Goal: Find specific page/section: Find specific page/section

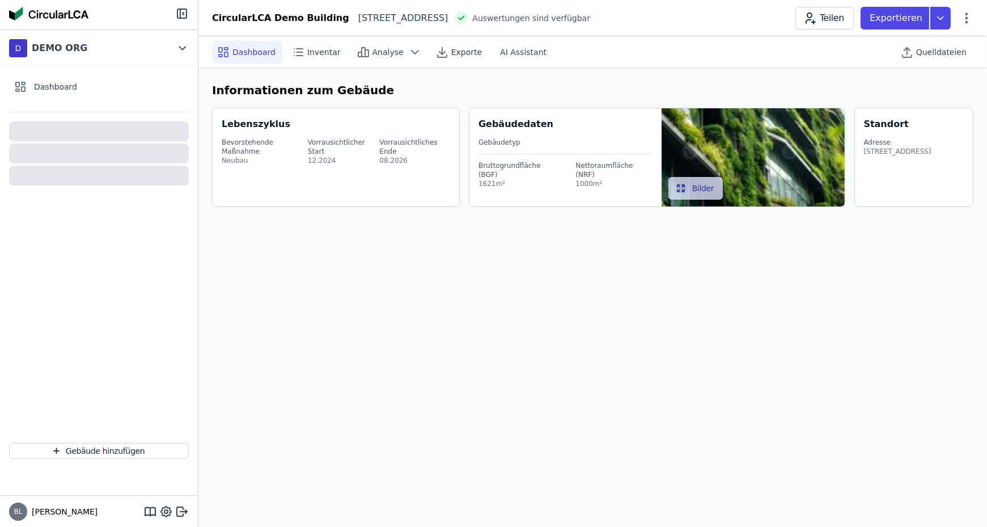
click at [960, 18] on div "Exportieren" at bounding box center [910, 18] width 99 height 23
select select "*"
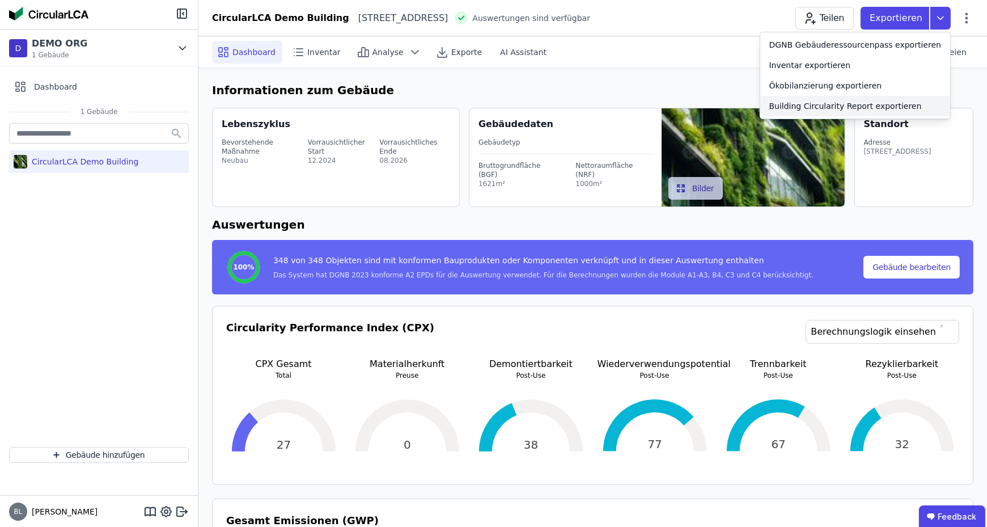
click at [702, 61] on div "Dashboard Inventar Analyse Exporte AI Assistant Quelldateien" at bounding box center [592, 51] width 761 height 31
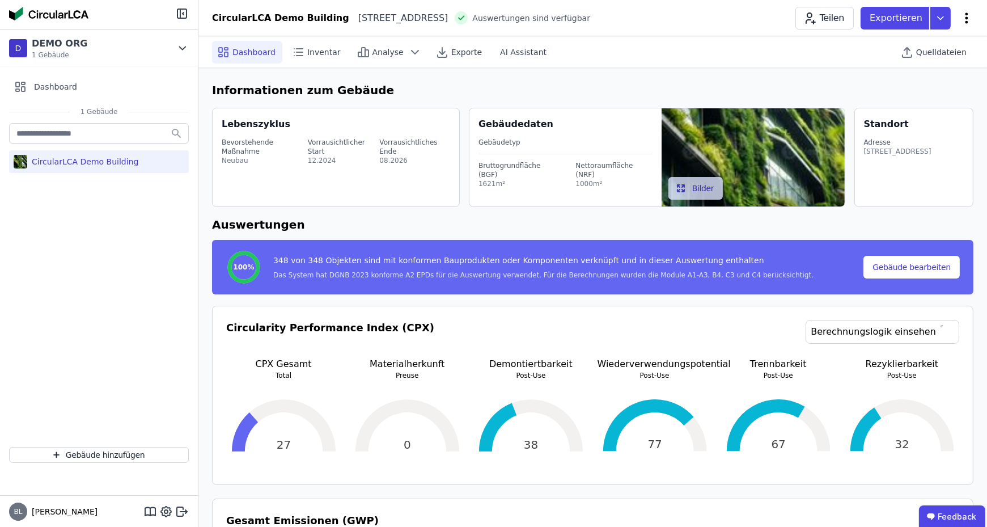
click at [967, 21] on icon at bounding box center [966, 17] width 3 height 11
click at [885, 112] on span "Emissionen aus Betrieb" at bounding box center [917, 123] width 91 height 23
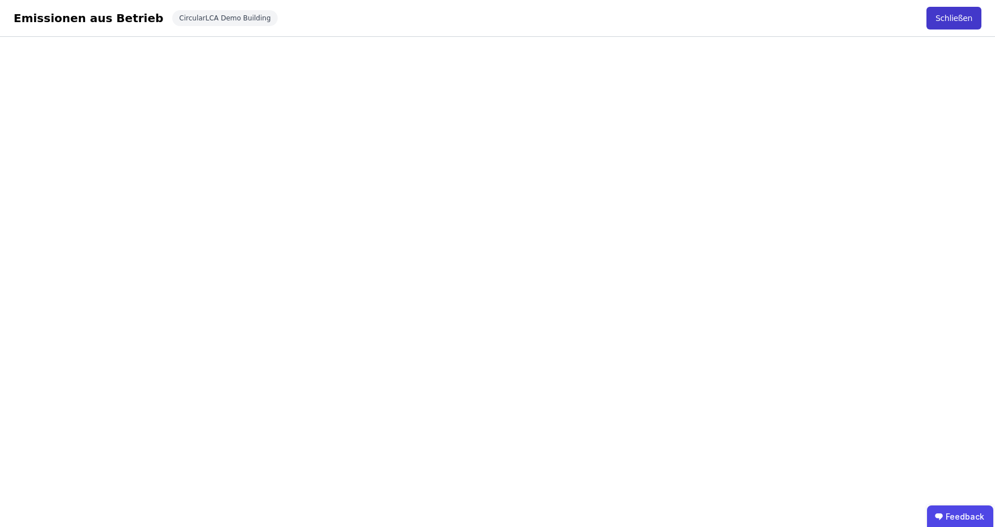
click at [946, 22] on button "Schließen" at bounding box center [954, 18] width 55 height 23
select select "*"
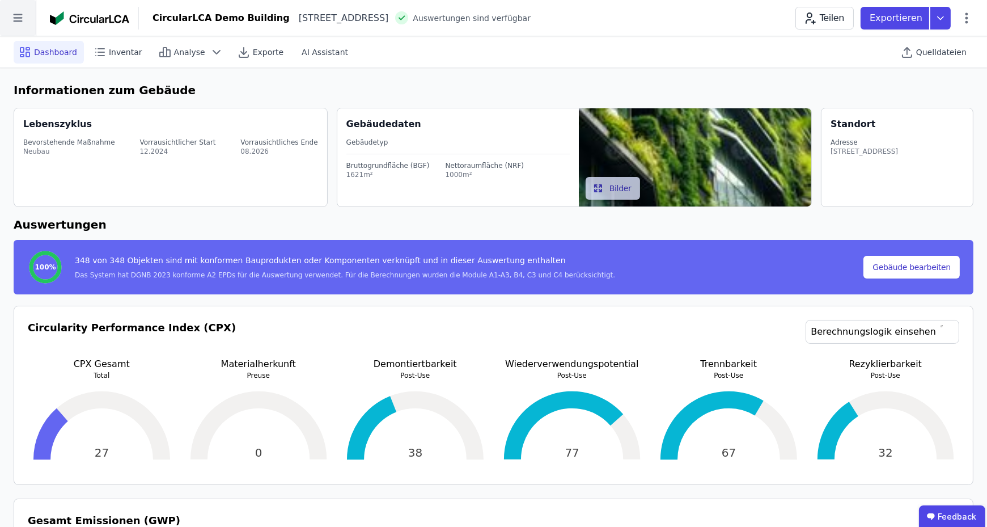
click at [24, 18] on icon at bounding box center [18, 18] width 36 height 36
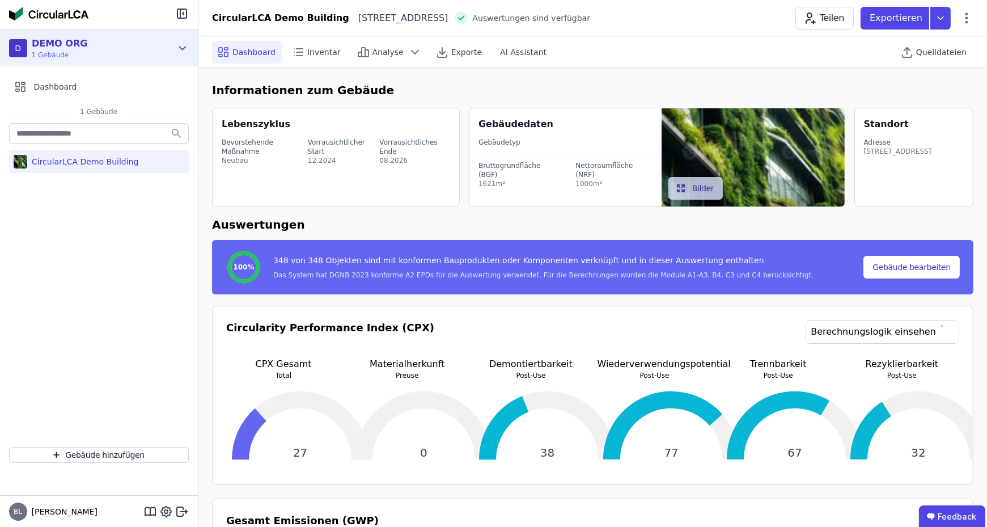
click at [171, 49] on div "D DEMO ORG 1 Gebäude" at bounding box center [90, 48] width 163 height 23
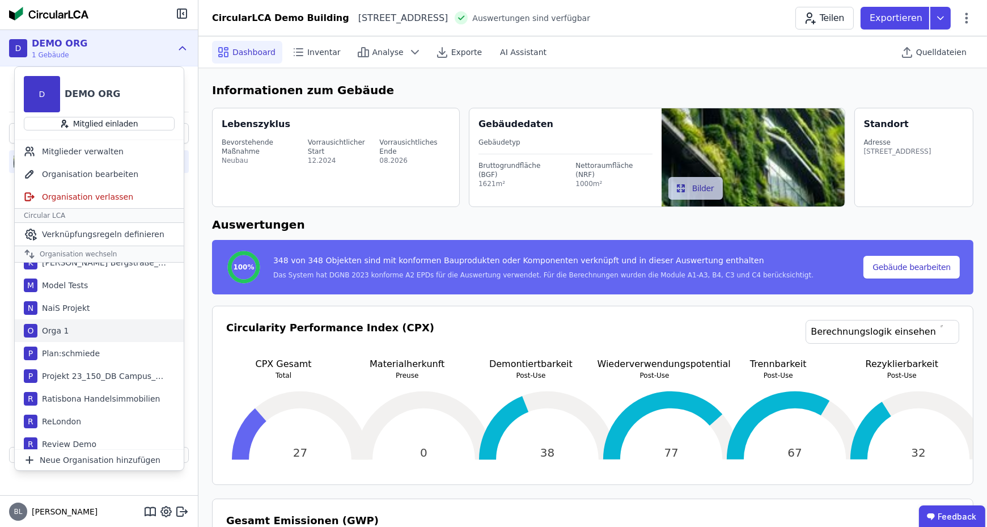
click at [67, 333] on div "O Orga 1" at bounding box center [99, 330] width 169 height 23
select select "*"
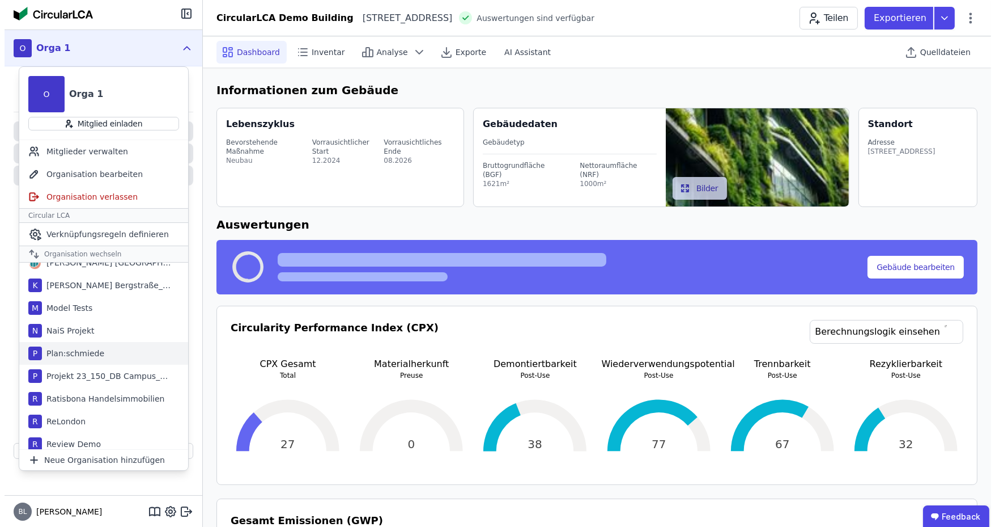
scroll to position [646, 0]
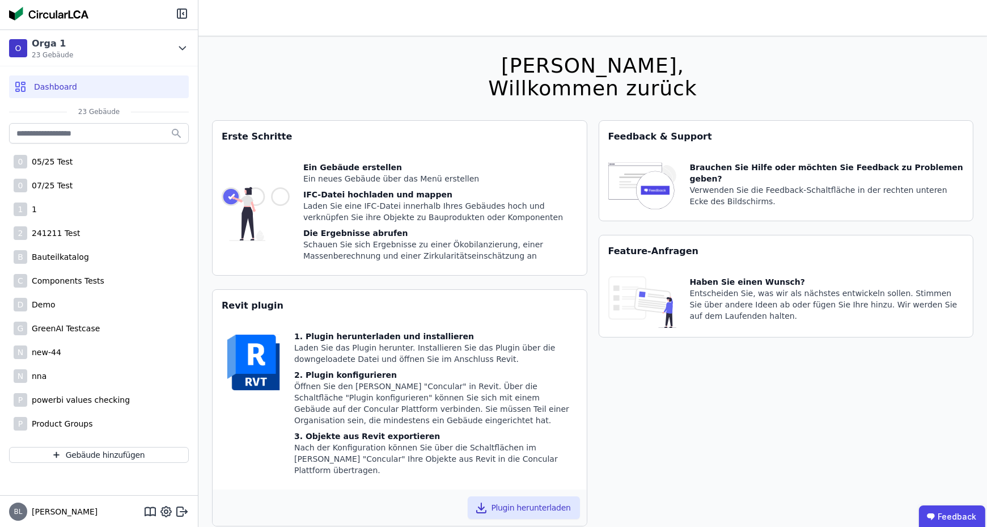
click at [273, 14] on header at bounding box center [592, 18] width 789 height 36
click at [56, 186] on div "07/25 Test" at bounding box center [49, 185] width 45 height 11
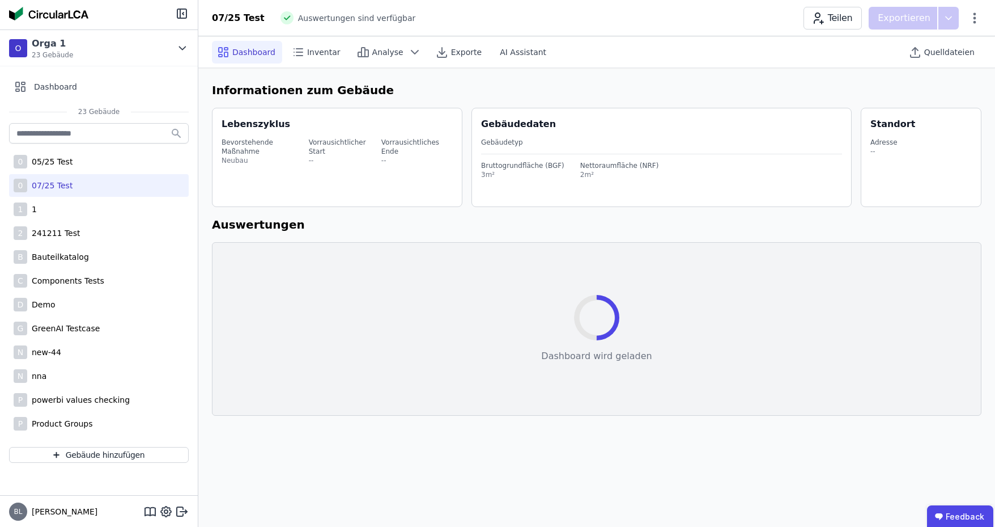
select select "*"
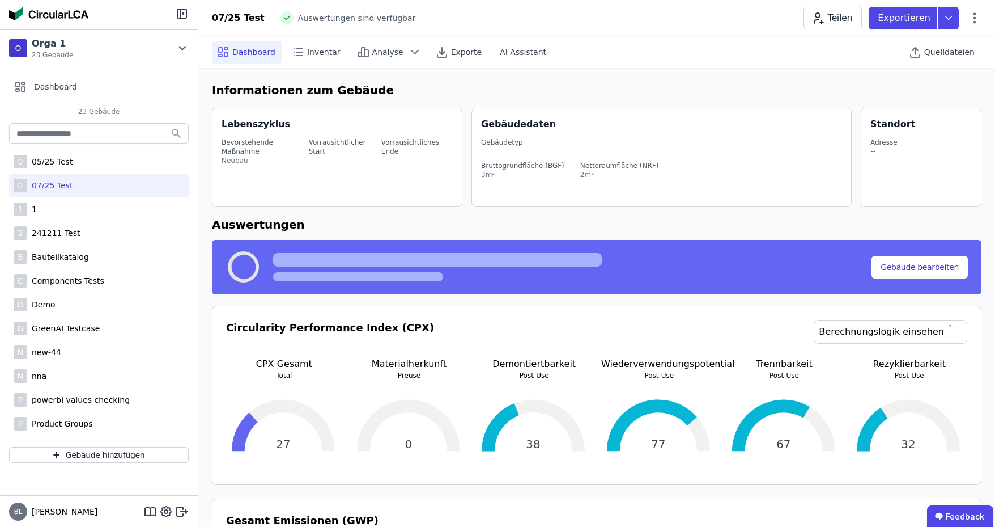
click at [624, 22] on div "07/25 Test Auswertungen sind verfügbar Teilen Exportieren" at bounding box center [596, 18] width 797 height 23
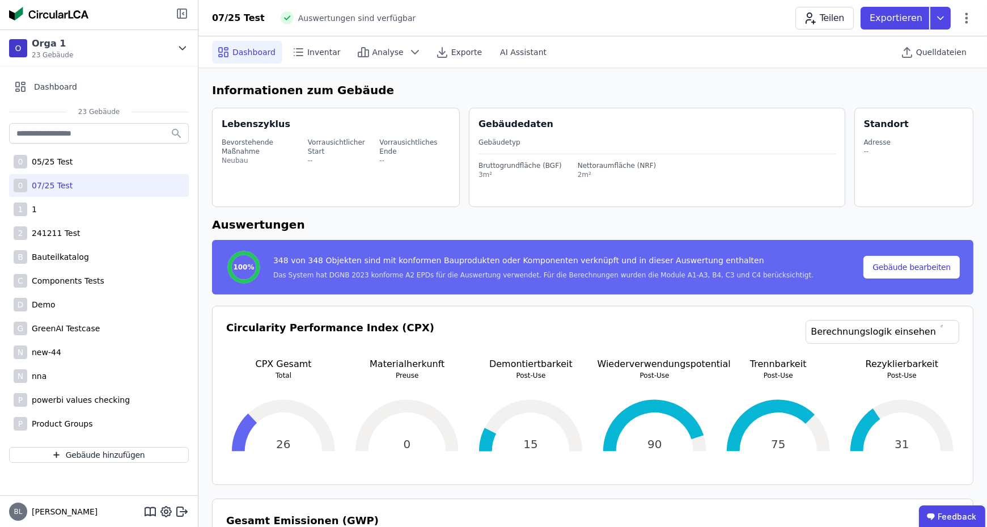
click at [181, 14] on icon at bounding box center [182, 14] width 14 height 14
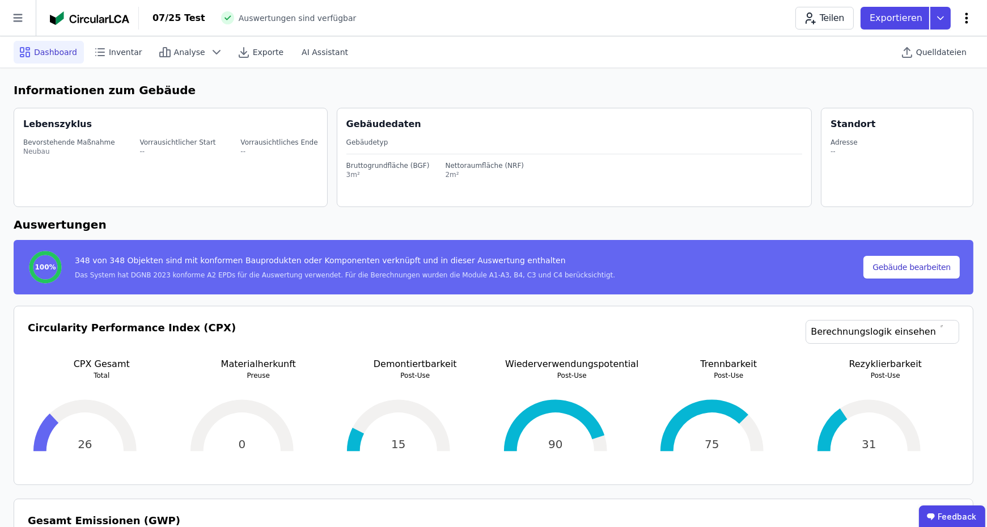
click at [970, 15] on icon at bounding box center [967, 18] width 14 height 14
click at [904, 112] on span "Emissionen aus Betrieb" at bounding box center [917, 123] width 91 height 23
